Goal: Find specific page/section: Find specific page/section

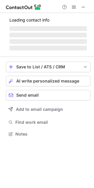
scroll to position [133, 94]
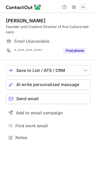
click at [81, 8] on span at bounding box center [83, 7] width 5 height 5
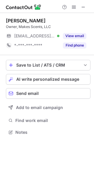
scroll to position [128, 94]
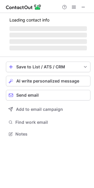
scroll to position [3, 3]
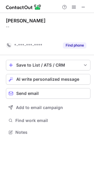
scroll to position [3, 3]
